Goal: Task Accomplishment & Management: Use online tool/utility

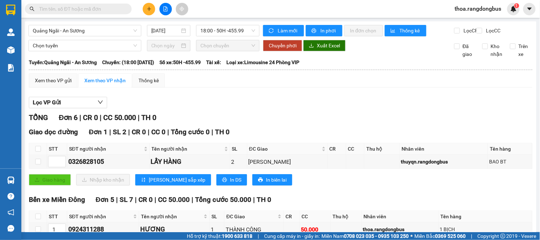
scroll to position [103, 0]
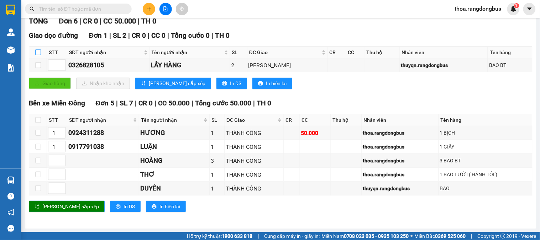
click at [37, 50] on input "checkbox" at bounding box center [38, 52] width 6 height 6
checkbox input "true"
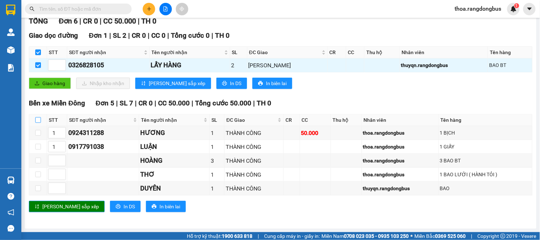
click at [38, 119] on input "checkbox" at bounding box center [38, 120] width 6 height 6
checkbox input "true"
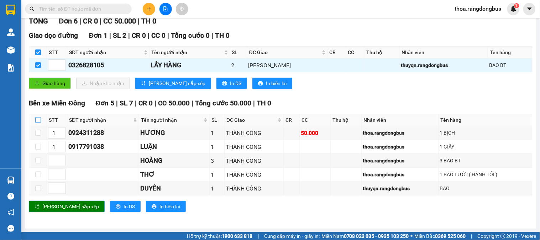
checkbox input "true"
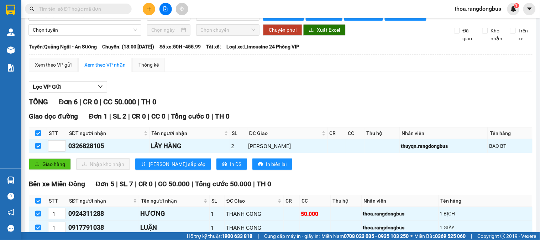
scroll to position [0, 0]
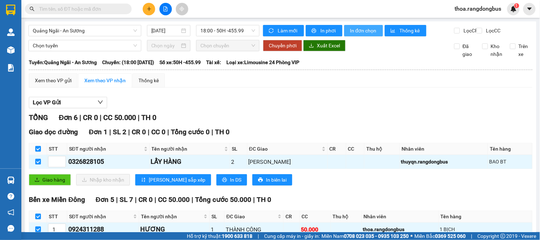
click at [356, 29] on span "In đơn chọn" at bounding box center [363, 31] width 27 height 8
